Goal: Task Accomplishment & Management: Complete application form

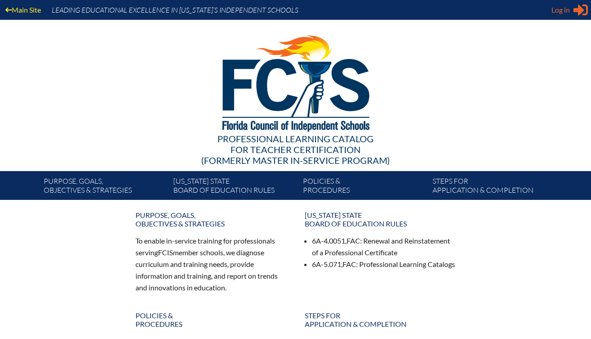
click at [564, 12] on span "Log in" at bounding box center [560, 10] width 18 height 11
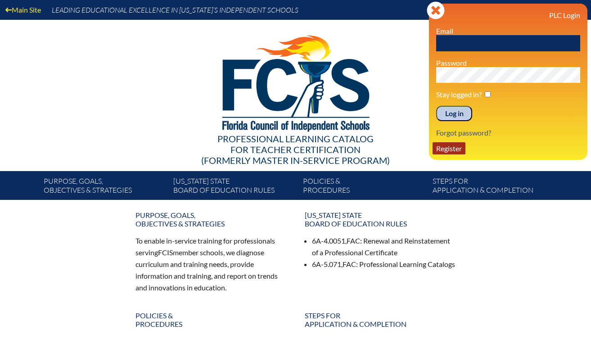
click at [451, 154] on link "Register" at bounding box center [449, 148] width 33 height 12
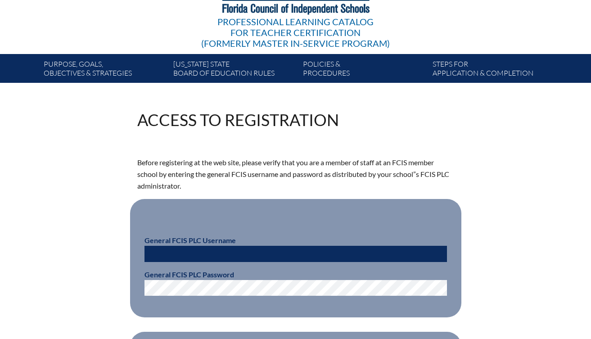
scroll to position [126, 0]
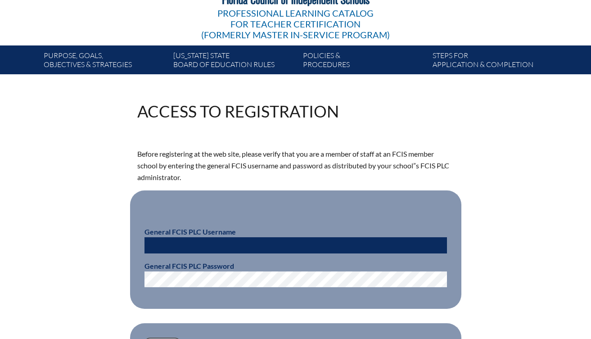
click at [168, 244] on input "text" at bounding box center [295, 245] width 302 height 16
type input "fcismember"
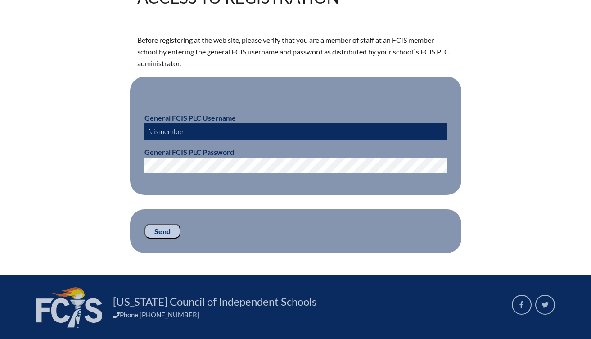
scroll to position [247, 0]
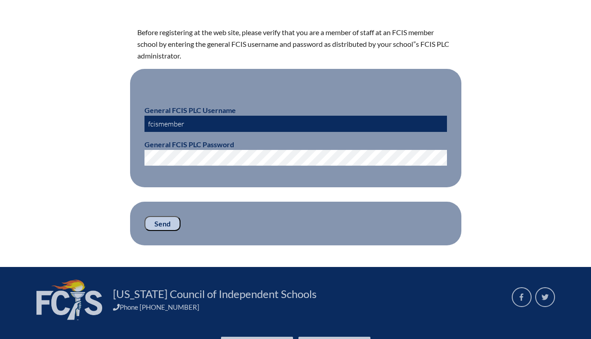
click at [168, 224] on input "Send" at bounding box center [162, 223] width 36 height 15
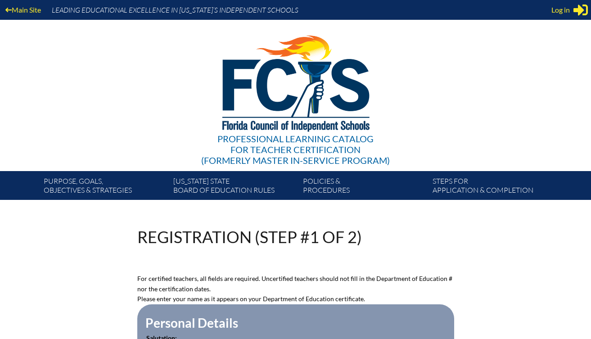
scroll to position [247, 0]
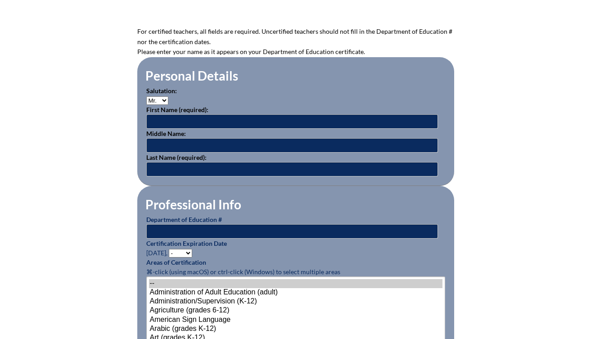
select select "Mrs."
click at [168, 119] on input "text" at bounding box center [292, 121] width 292 height 14
type input "April"
type input "[PERSON_NAME]"
click at [170, 224] on input "text" at bounding box center [292, 231] width 292 height 14
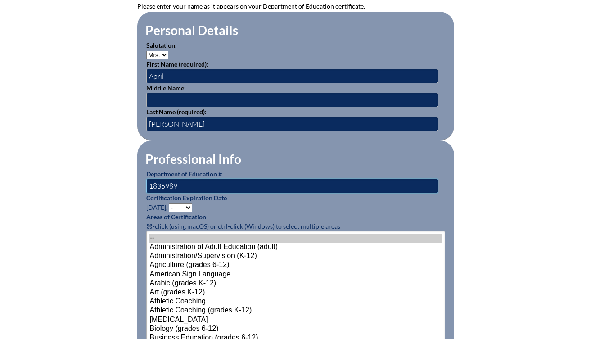
scroll to position [298, 0]
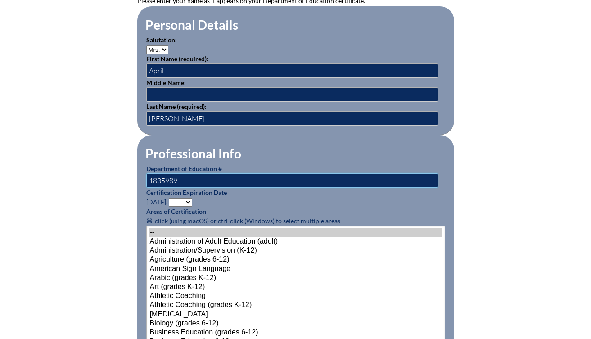
type input "1835989"
select select "2027"
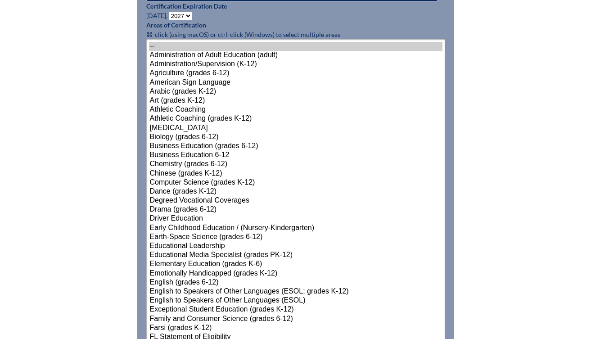
scroll to position [493, 0]
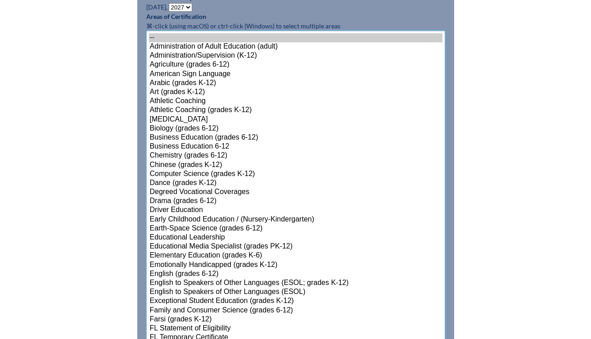
select select"]"] "15174"
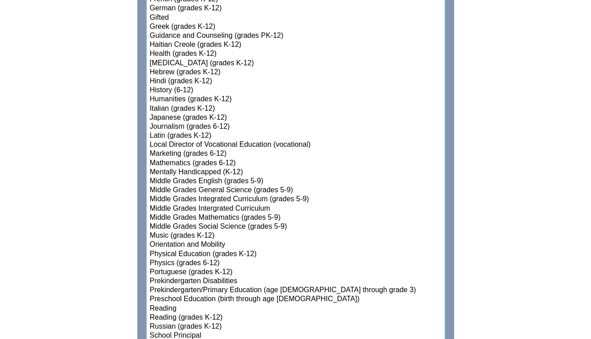
scroll to position [1066, 0]
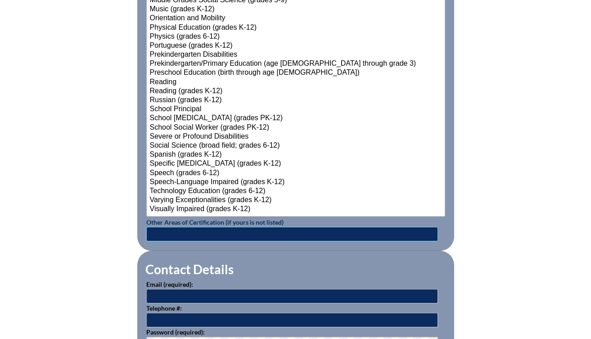
click at [192, 227] on input "text" at bounding box center [292, 234] width 292 height 14
type input "Prekindergarten/Kindergarten Education"
click at [164, 289] on input "text" at bounding box center [292, 296] width 292 height 14
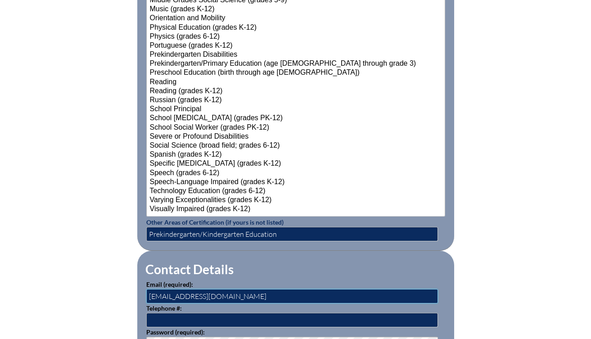
type input "[EMAIL_ADDRESS][DOMAIN_NAME]"
click at [168, 313] on input "text" at bounding box center [292, 320] width 292 height 14
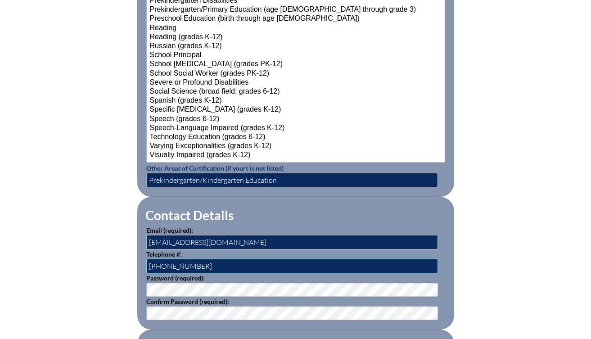
scroll to position [1124, 0]
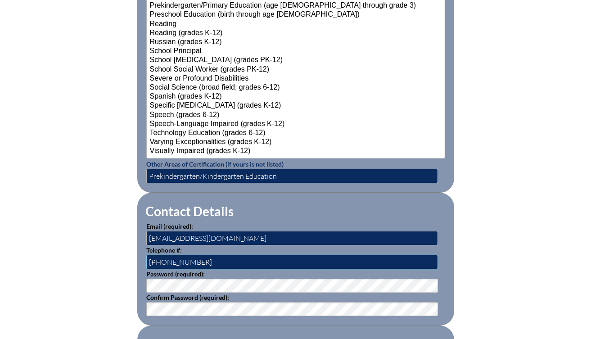
type input "[PHONE_NUMBER]"
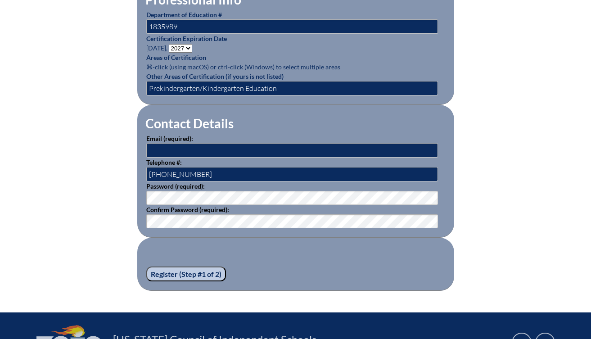
scroll to position [510, 0]
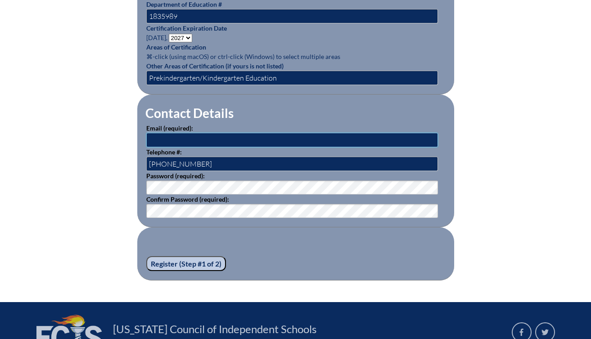
click at [198, 138] on input "text" at bounding box center [292, 140] width 292 height 14
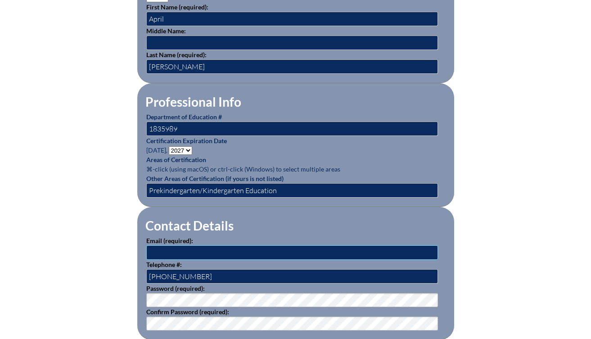
scroll to position [397, 0]
type input "akellogg@stj"
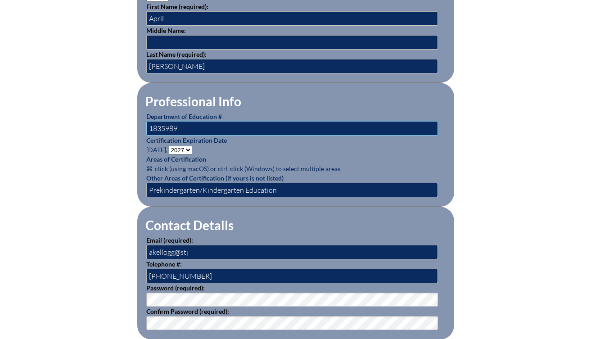
drag, startPoint x: 185, startPoint y: 123, endPoint x: 108, endPoint y: 123, distance: 77.0
click at [108, 123] on div "Registration (Step #1 of 2) Please see errors below: url_title: This URL title …" at bounding box center [296, 111] width 506 height 561
type input "1315752"
click at [203, 248] on input "akellogg@stj" at bounding box center [292, 252] width 292 height 14
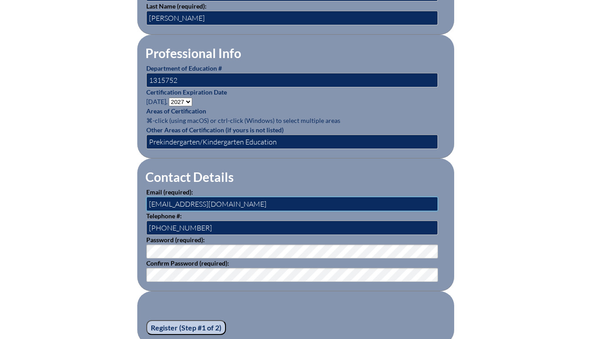
scroll to position [485, 0]
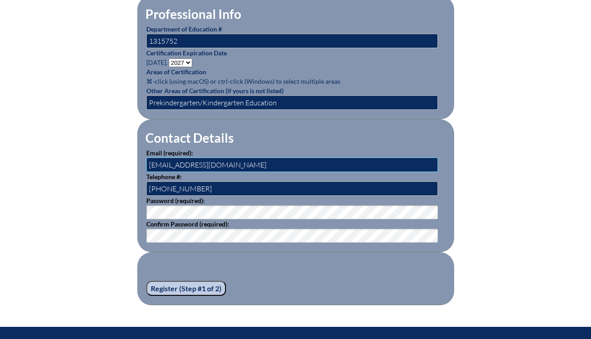
type input "akellogg@stjohnseagles.org"
click at [207, 281] on input "Register (Step #1 of 2)" at bounding box center [186, 288] width 80 height 15
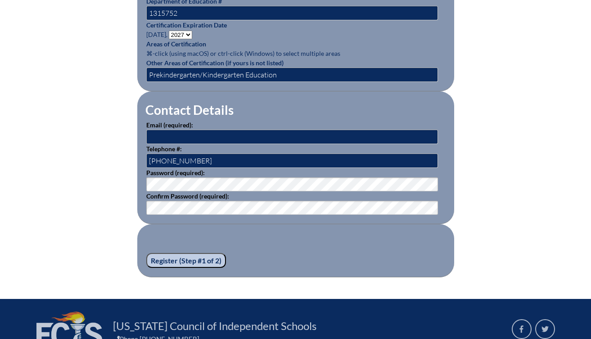
scroll to position [530, 0]
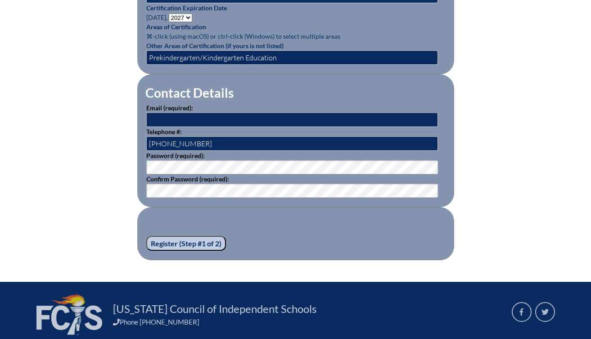
click at [190, 240] on input "Register (Step #1 of 2)" at bounding box center [186, 243] width 80 height 15
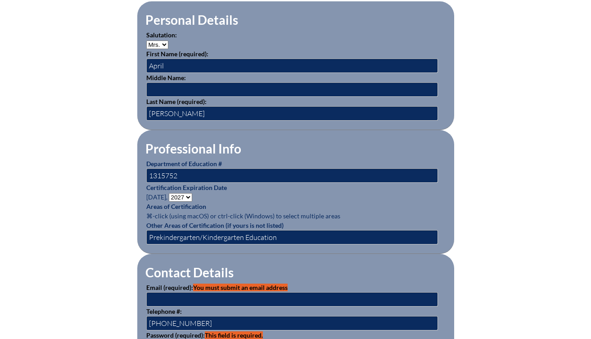
scroll to position [404, 0]
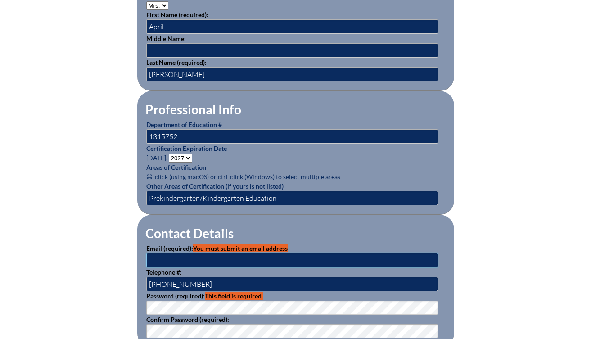
click at [242, 255] on input "text" at bounding box center [292, 260] width 292 height 14
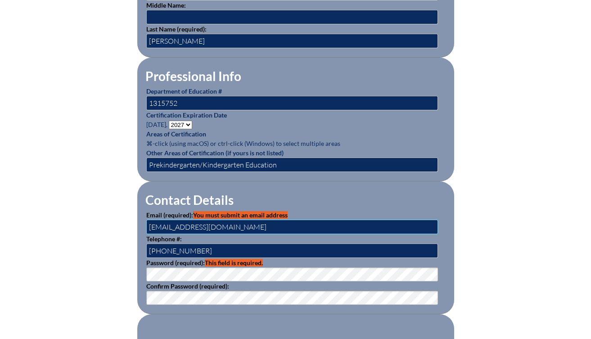
type input "[EMAIL_ADDRESS][DOMAIN_NAME]"
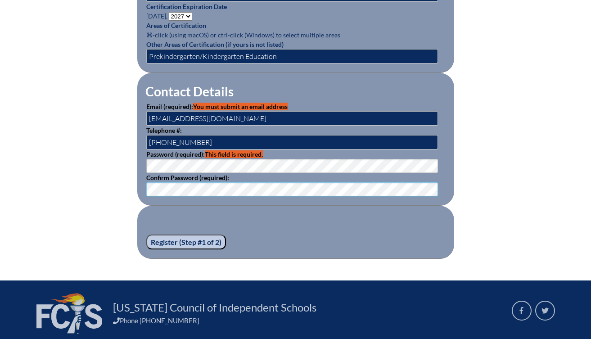
scroll to position [575, 0]
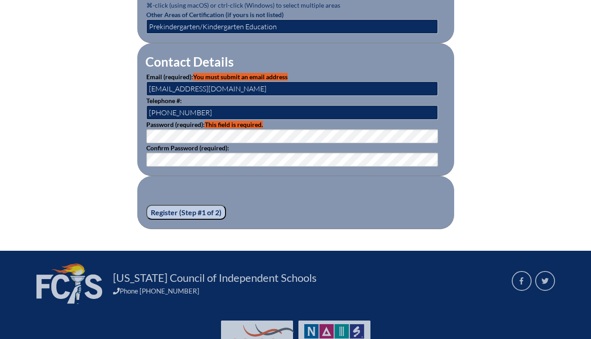
click at [176, 209] on input "Register (Step #1 of 2)" at bounding box center [186, 212] width 80 height 15
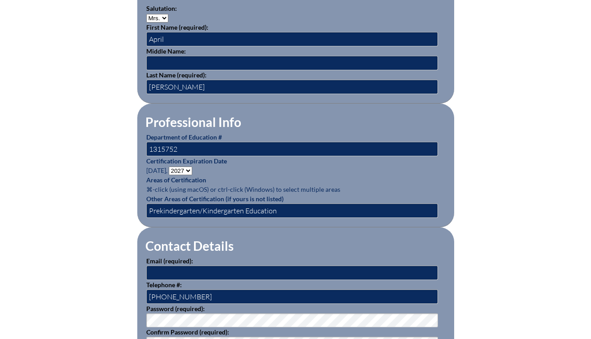
scroll to position [378, 0]
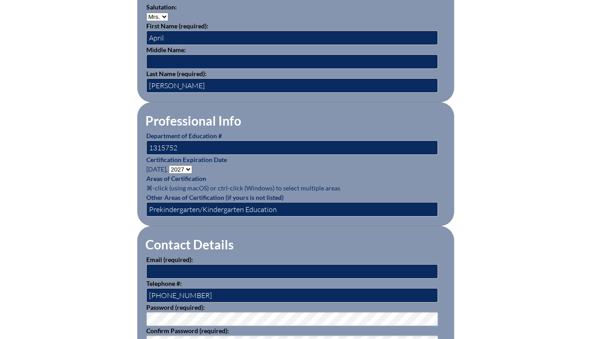
click at [199, 183] on p "Areas of Certification ⌘-click (using macOS) or ctrl-click (Windows) to select …" at bounding box center [295, 183] width 299 height 19
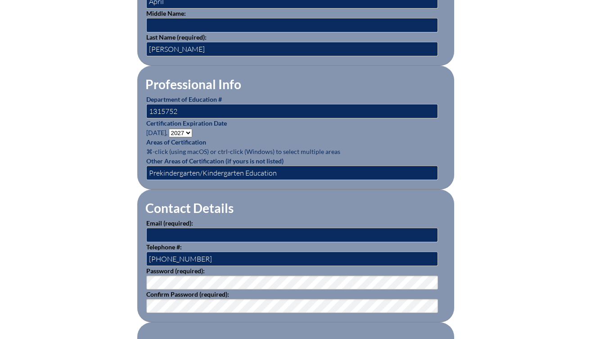
scroll to position [418, 0]
